Goal: Information Seeking & Learning: Learn about a topic

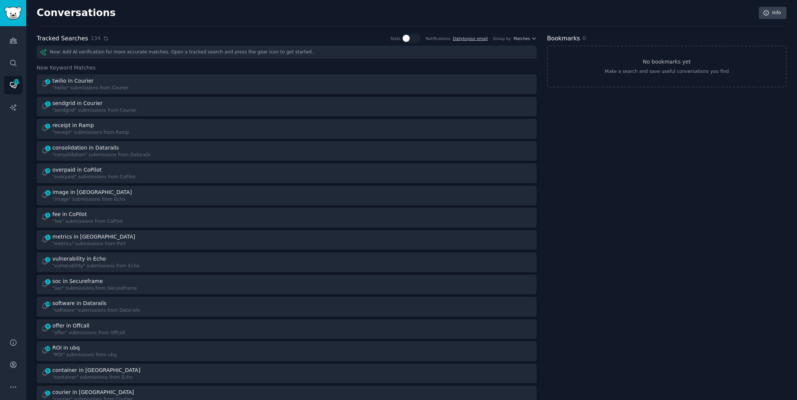
click at [104, 37] on icon at bounding box center [105, 38] width 3 height 3
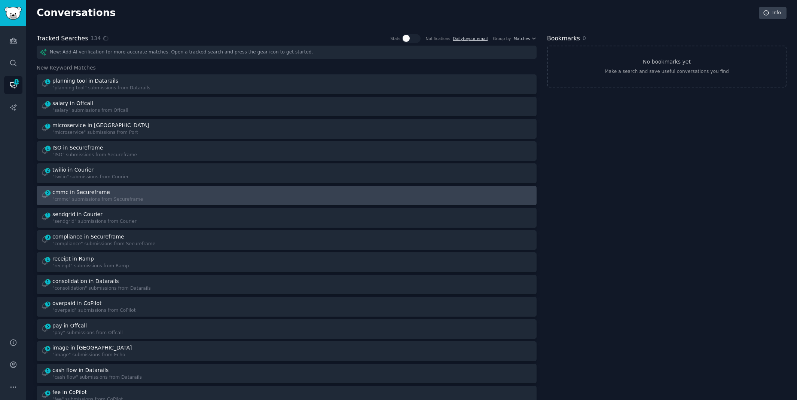
click at [94, 197] on div ""cmmc" submissions from Secureframe" at bounding box center [97, 199] width 91 height 7
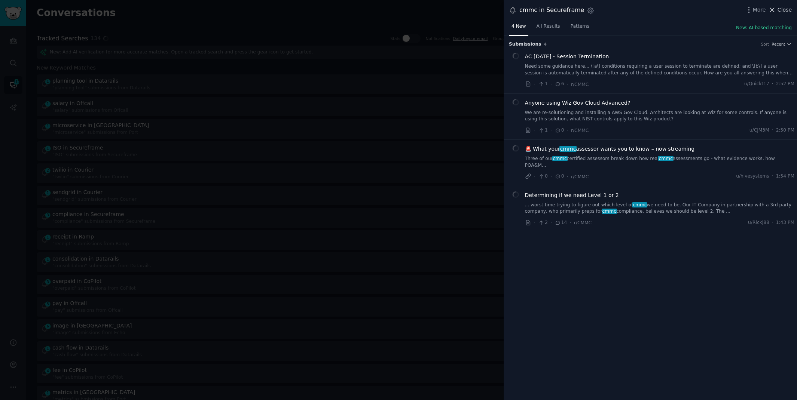
click at [771, 7] on icon at bounding box center [772, 10] width 8 height 8
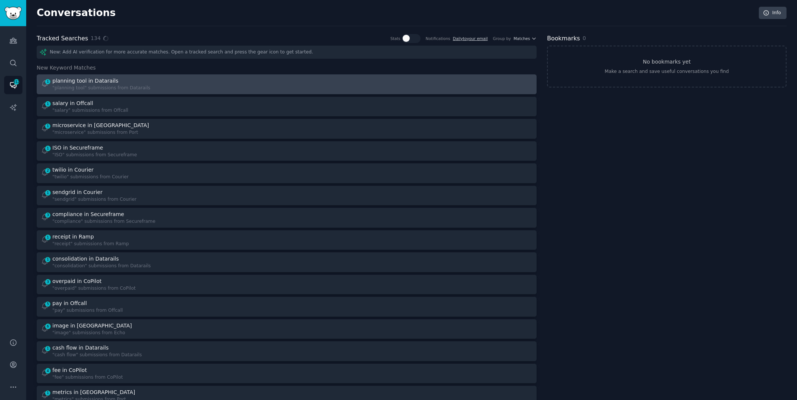
click at [213, 77] on div "1 planning tool in Datarails "planning tool" submissions from Datarails" at bounding box center [161, 84] width 241 height 15
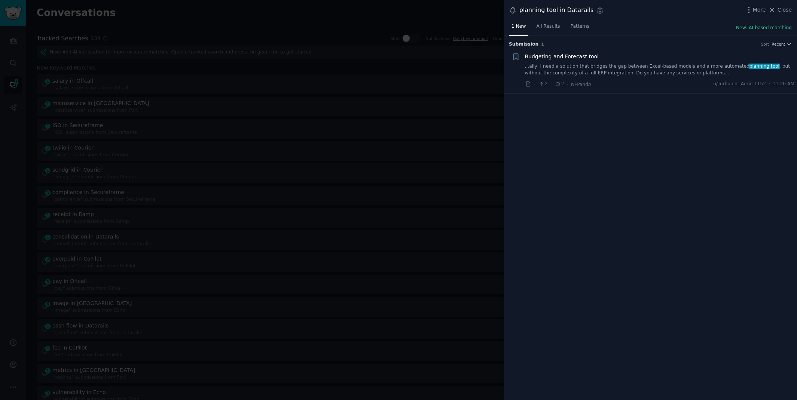
click at [703, 68] on link "...ally, I need a solution that bridges the gap between Excel-based models and …" at bounding box center [660, 69] width 270 height 13
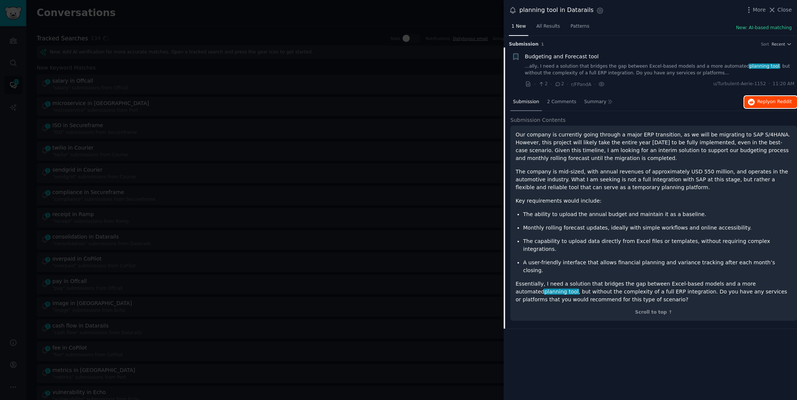
click at [760, 101] on span "Reply on Reddit" at bounding box center [774, 102] width 34 height 7
click at [186, 18] on div at bounding box center [398, 200] width 797 height 400
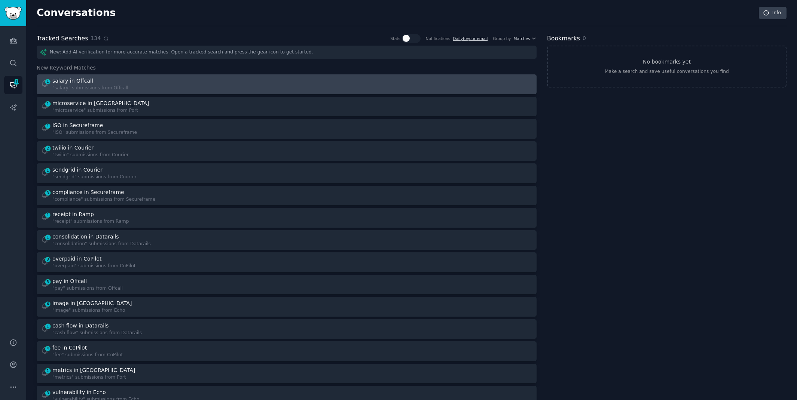
click at [152, 89] on div "1 salary in Offcall "salary" submissions from Offcall" at bounding box center [161, 84] width 241 height 15
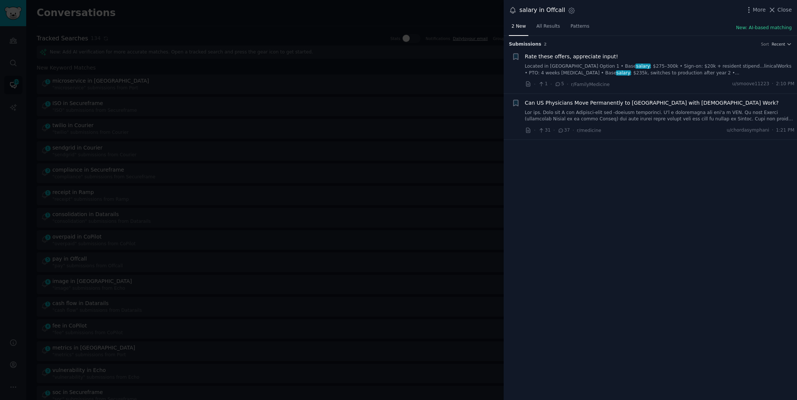
click at [638, 68] on link "Located in [GEOGRAPHIC_DATA] Option 1 • Base salary : $275–300k • Sign-on: $20k…" at bounding box center [660, 69] width 270 height 13
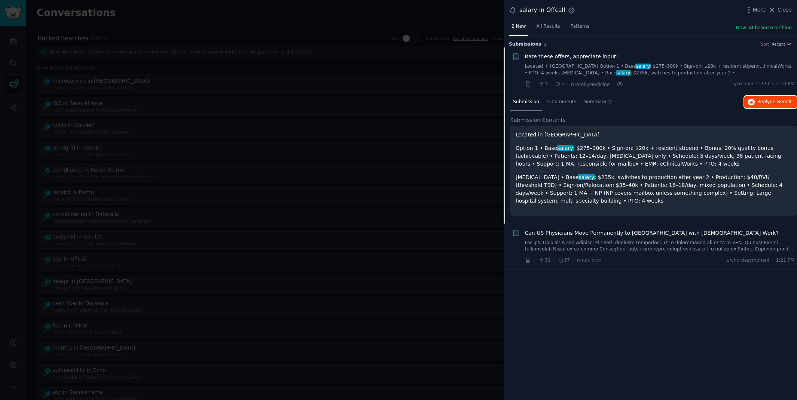
click at [771, 104] on span "on Reddit" at bounding box center [781, 101] width 22 height 5
click at [242, 18] on div at bounding box center [398, 200] width 797 height 400
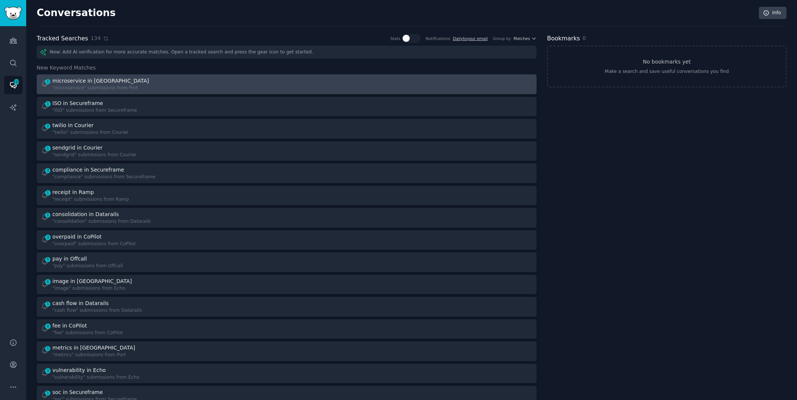
click at [199, 82] on div "1 microservice in Port "microservice" submissions from [GEOGRAPHIC_DATA]" at bounding box center [161, 84] width 241 height 15
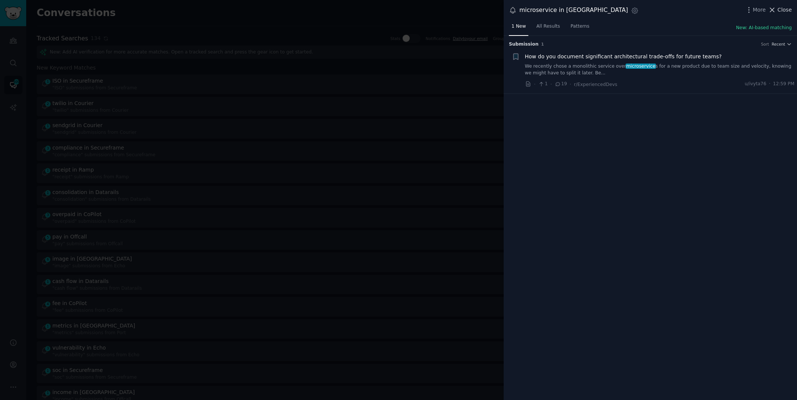
click at [784, 10] on span "Close" at bounding box center [784, 10] width 14 height 8
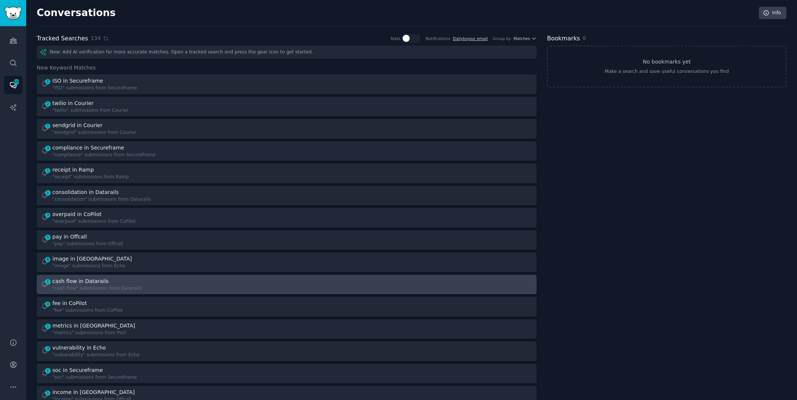
click at [247, 281] on div "1 cash flow in Datarails "cash flow" submissions from Datarails" at bounding box center [161, 285] width 241 height 15
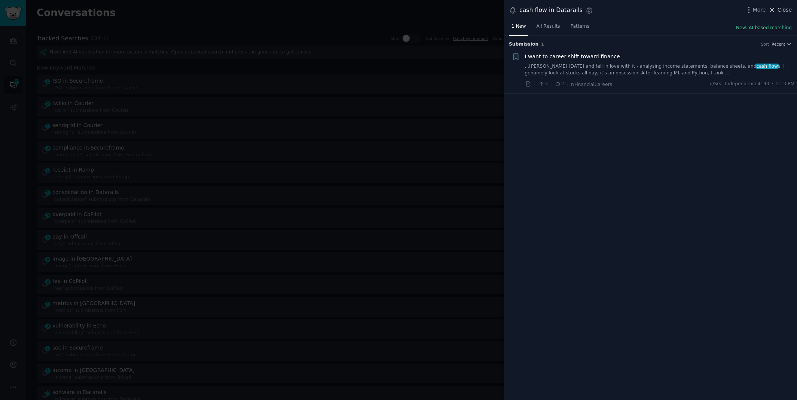
click at [780, 12] on span "Close" at bounding box center [784, 10] width 14 height 8
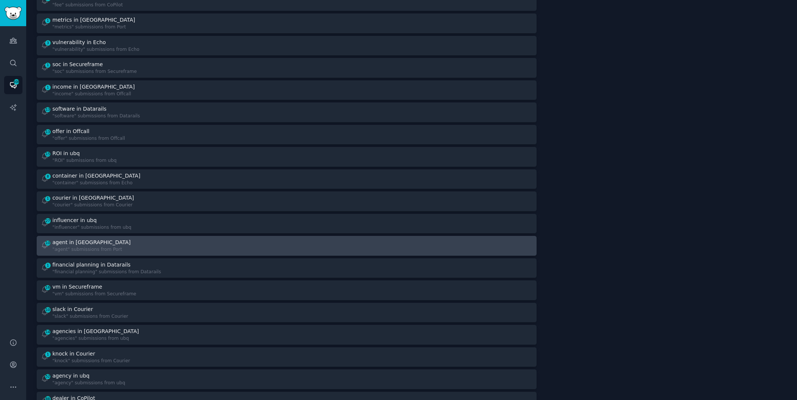
scroll to position [292, 0]
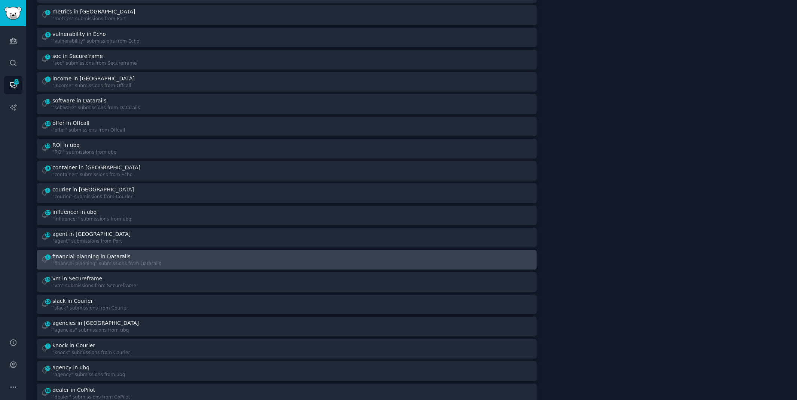
click at [236, 260] on div "1 financial planning in Datarails "financial planning" submissions from Datarai…" at bounding box center [161, 260] width 241 height 15
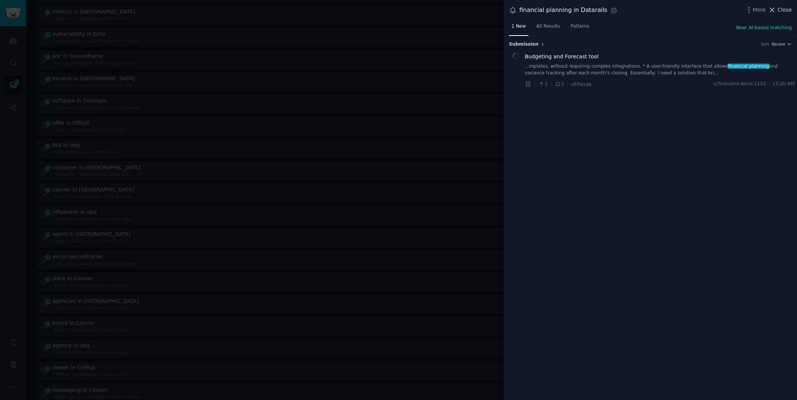
click at [777, 11] on button "Close" at bounding box center [780, 10] width 24 height 8
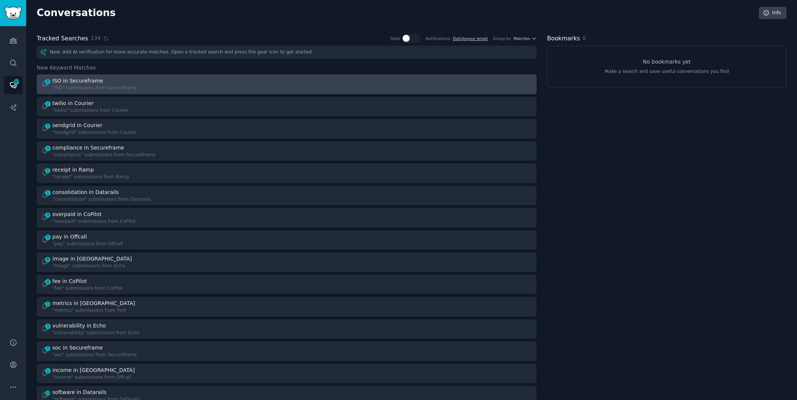
click at [171, 85] on div "1 ISO in Secureframe "ISO" submissions from Secureframe" at bounding box center [161, 84] width 241 height 15
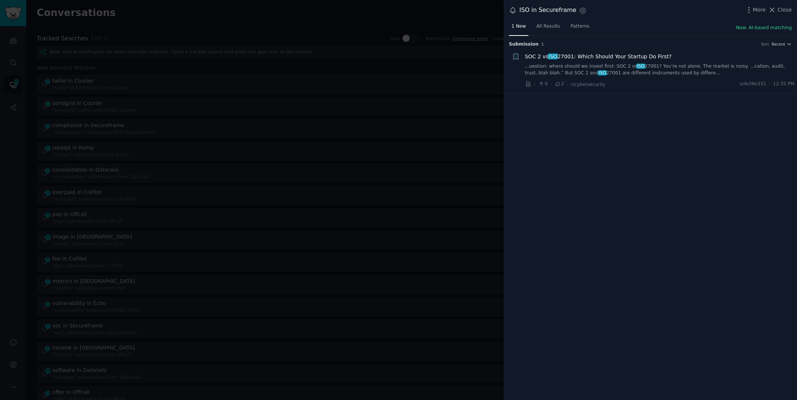
click at [543, 71] on link "...uestion: where should we invest first: SOC 2 or ISO 27001? You’re not alone.…" at bounding box center [660, 69] width 270 height 13
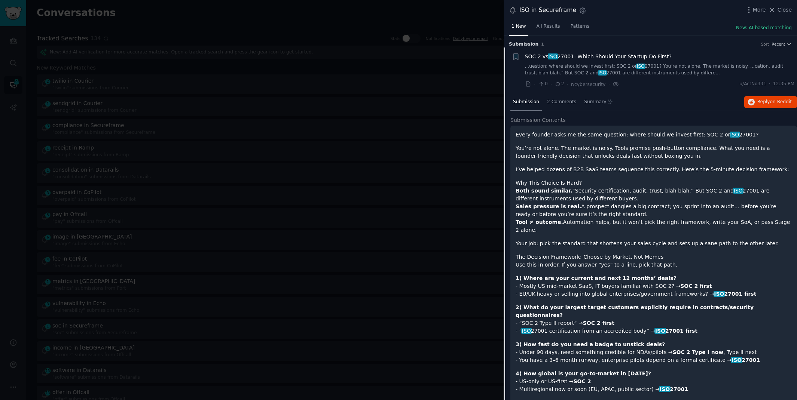
scroll to position [12, 0]
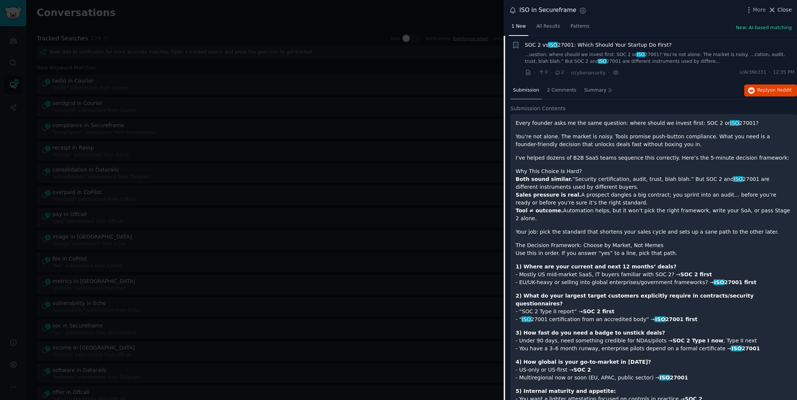
click at [790, 11] on span "Close" at bounding box center [784, 10] width 14 height 8
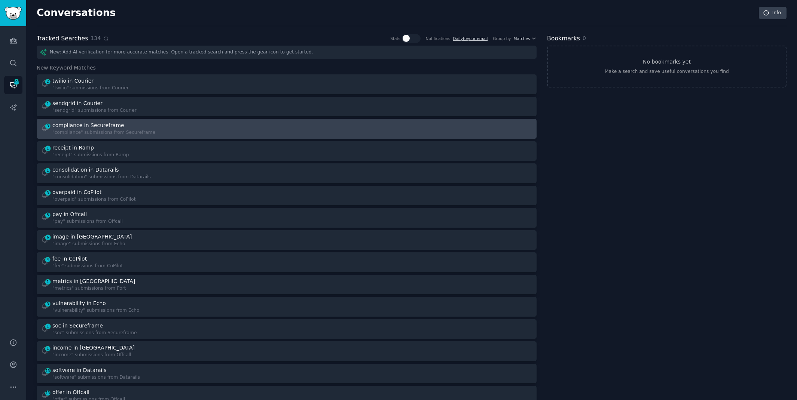
click at [268, 129] on div "3 compliance in Secureframe "compliance" submissions from Secureframe" at bounding box center [161, 129] width 241 height 15
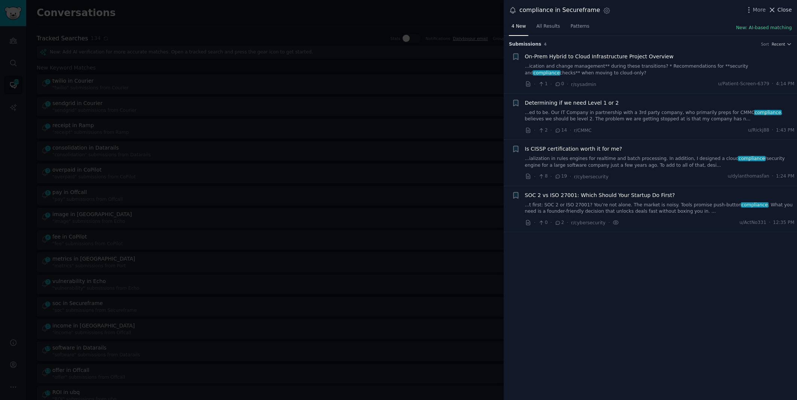
click at [777, 10] on button "Close" at bounding box center [780, 10] width 24 height 8
